Goal: Check status: Check status

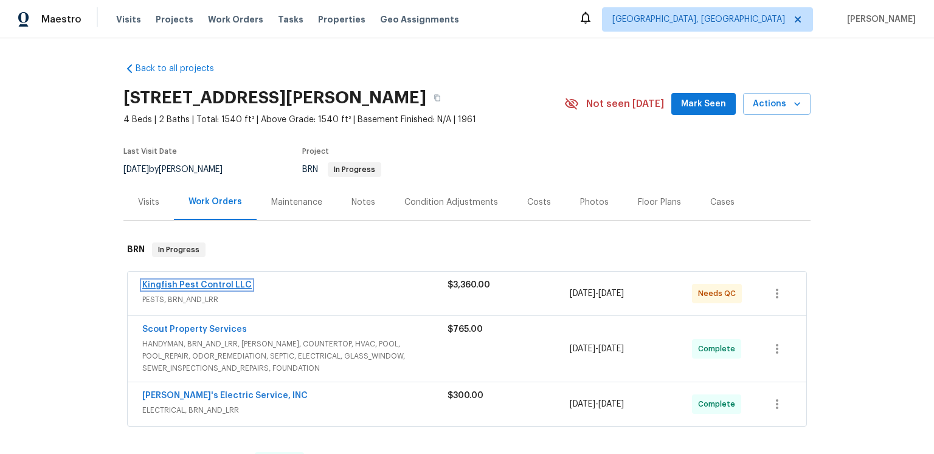
click at [240, 289] on link "Kingfish Pest Control LLC" at bounding box center [196, 285] width 109 height 9
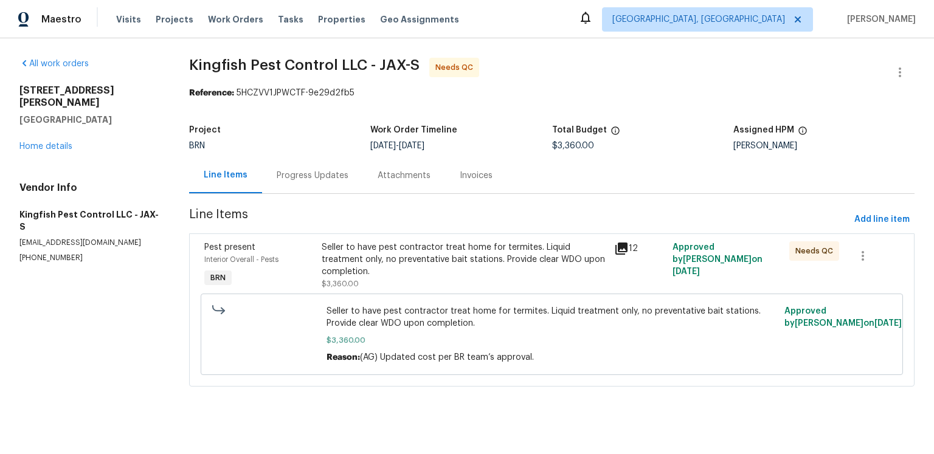
click at [347, 193] on div "Progress Updates" at bounding box center [312, 175] width 101 height 36
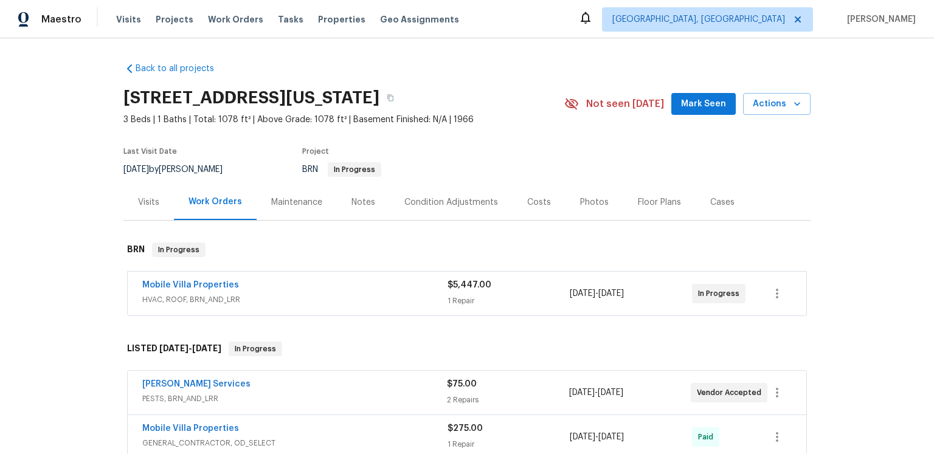
scroll to position [95, 0]
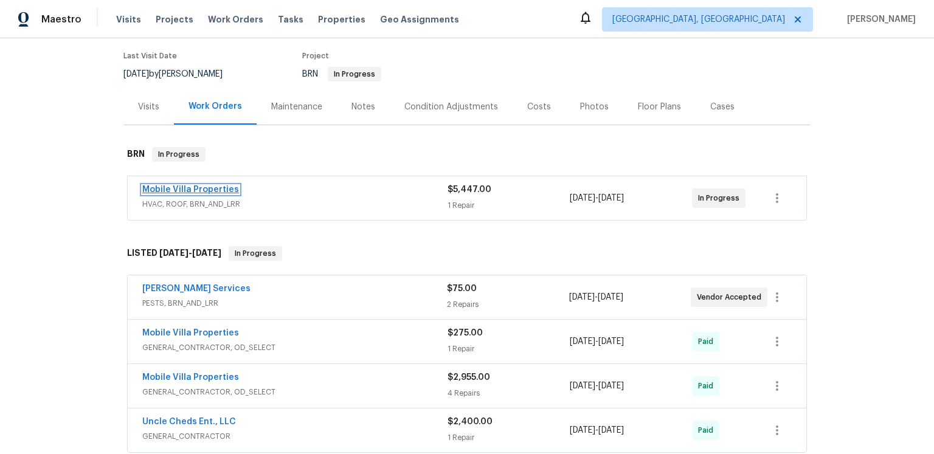
click at [218, 194] on link "Mobile Villa Properties" at bounding box center [190, 189] width 97 height 9
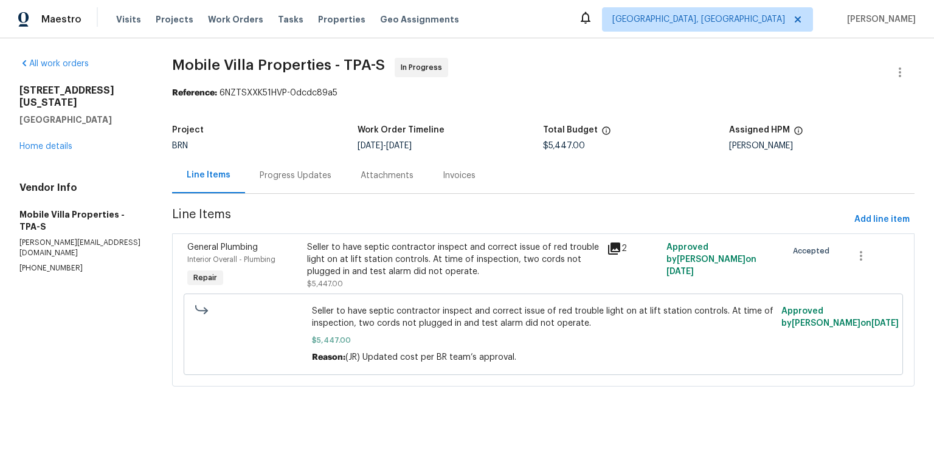
click at [305, 182] on div "Progress Updates" at bounding box center [296, 176] width 72 height 12
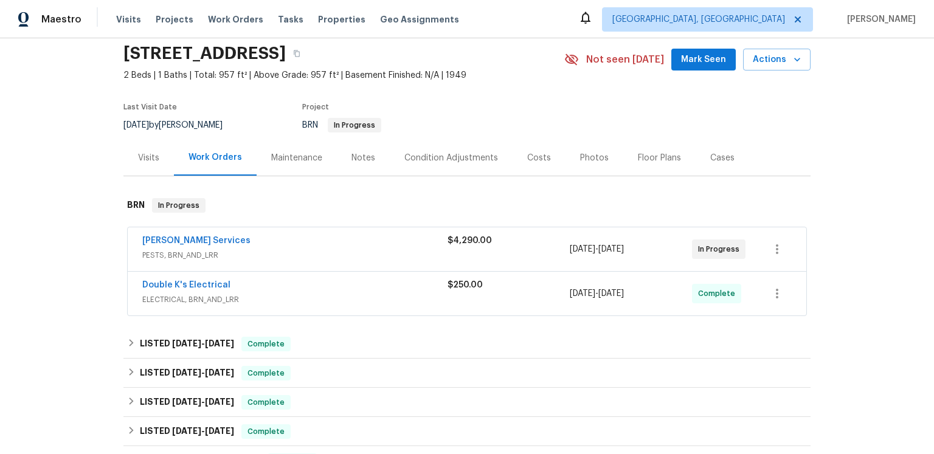
scroll to position [51, 0]
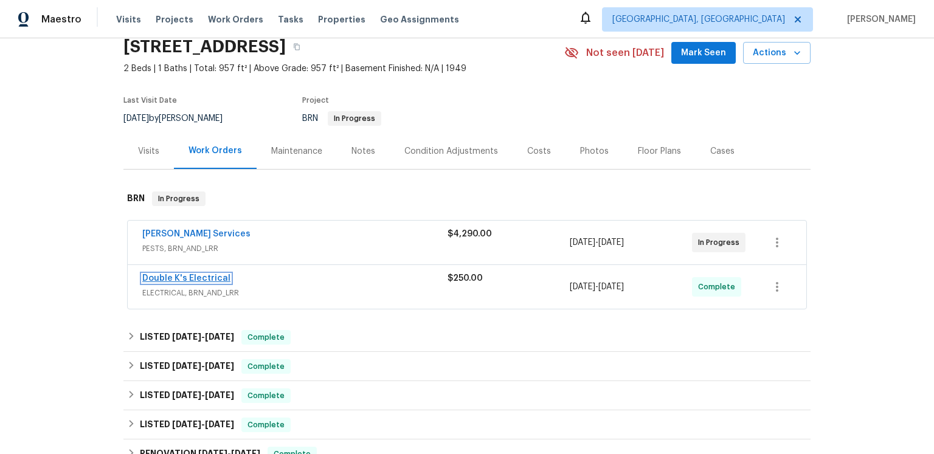
click at [204, 283] on link "Double K's Electrical" at bounding box center [186, 278] width 88 height 9
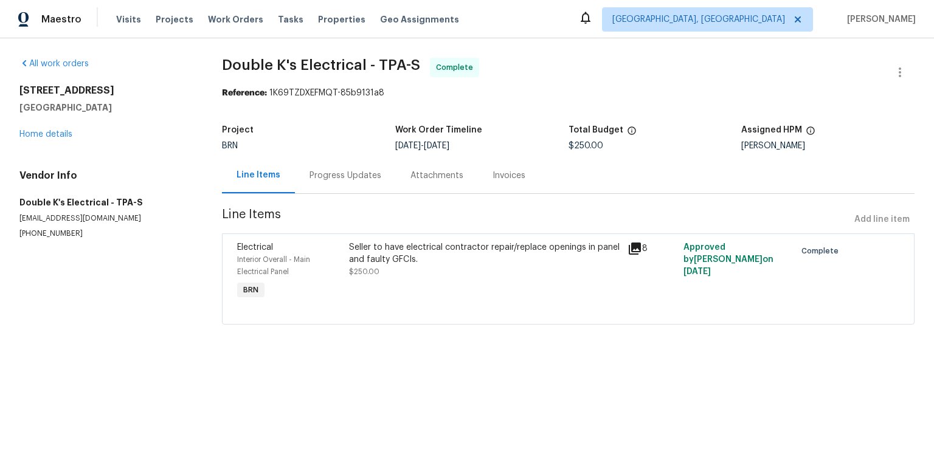
click at [629, 255] on icon at bounding box center [635, 249] width 12 height 12
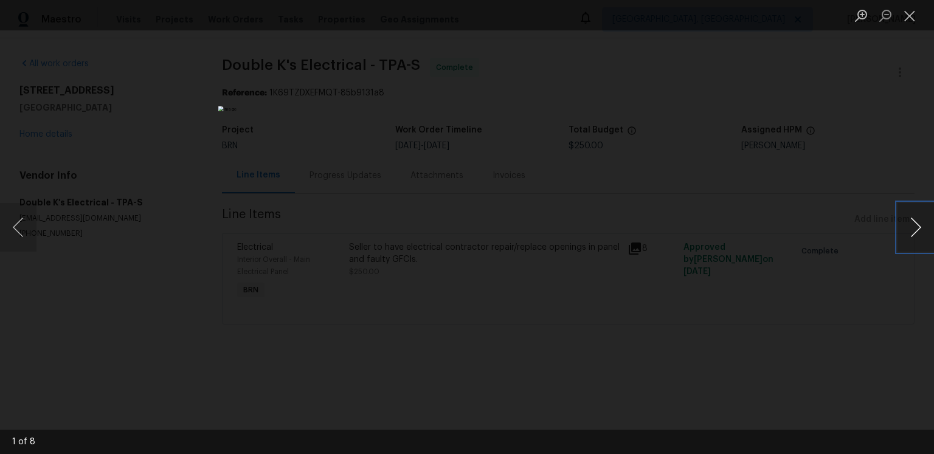
click at [926, 223] on button "Next image" at bounding box center [915, 227] width 36 height 49
click at [924, 224] on button "Next image" at bounding box center [915, 227] width 36 height 49
click at [909, 237] on button "Next image" at bounding box center [915, 227] width 36 height 49
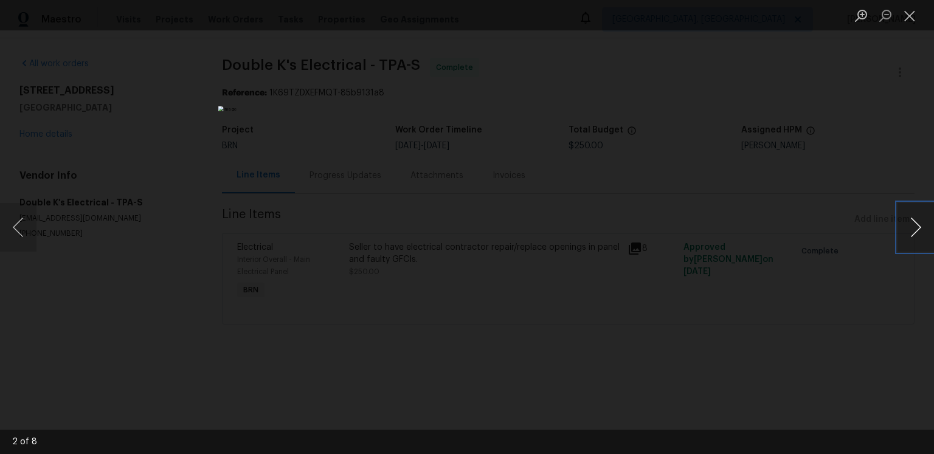
click at [909, 237] on button "Next image" at bounding box center [915, 227] width 36 height 49
click at [907, 235] on button "Next image" at bounding box center [915, 227] width 36 height 49
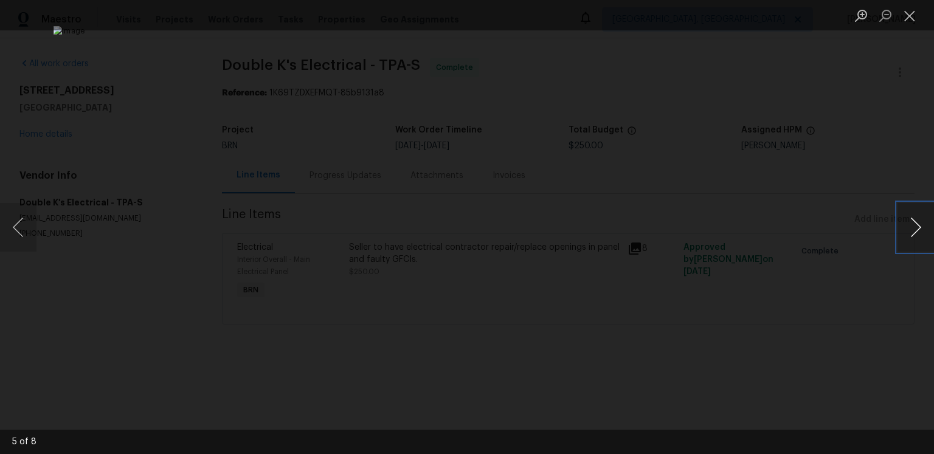
click at [907, 235] on button "Next image" at bounding box center [915, 227] width 36 height 49
click at [910, 12] on button "Close lightbox" at bounding box center [909, 15] width 24 height 21
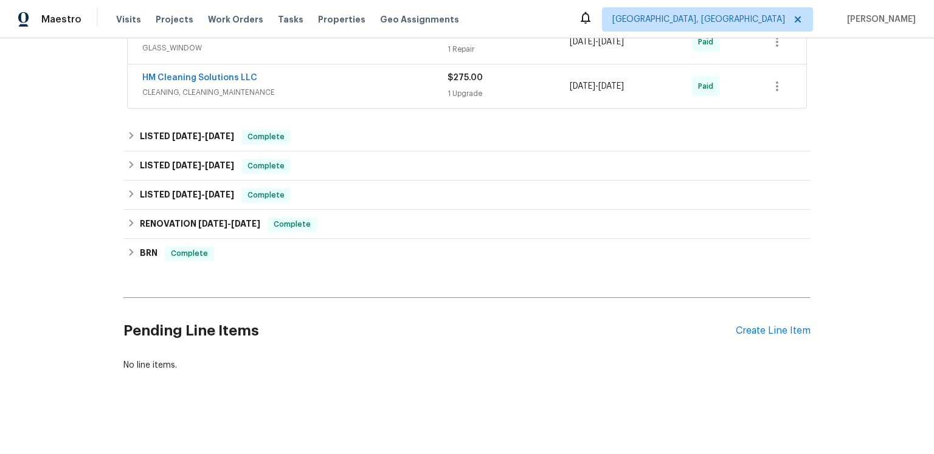
scroll to position [1259, 0]
